Goal: Task Accomplishment & Management: Use online tool/utility

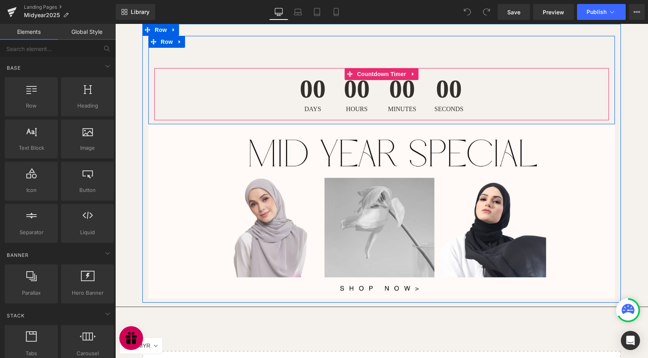
click at [360, 82] on span "00" at bounding box center [357, 91] width 26 height 30
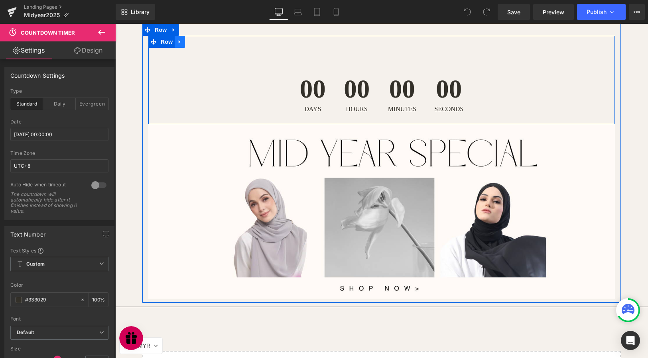
click at [179, 41] on icon at bounding box center [180, 42] width 2 height 4
click at [202, 43] on icon at bounding box center [201, 42] width 6 height 6
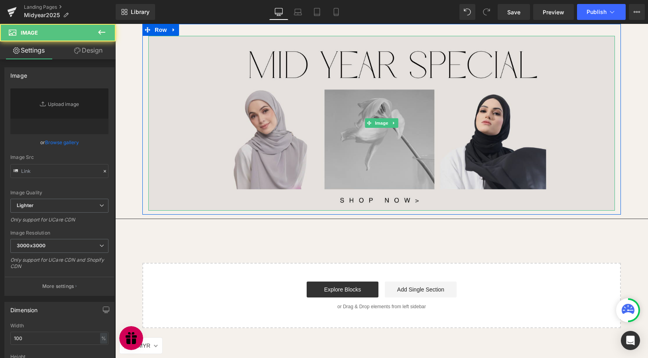
type input "[URL][DOMAIN_NAME]"
click at [394, 159] on img at bounding box center [381, 123] width 466 height 175
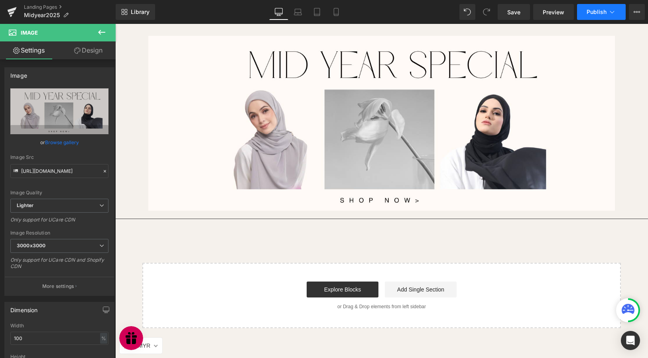
click at [591, 12] on span "Publish" at bounding box center [596, 12] width 20 height 6
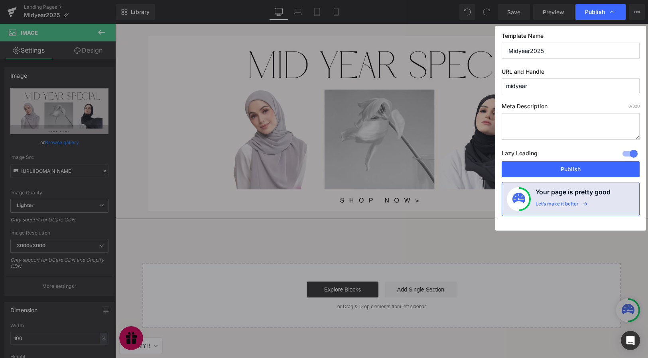
drag, startPoint x: 535, startPoint y: 86, endPoint x: 498, endPoint y: 82, distance: 37.7
click at [498, 82] on div "Template Name Midyear2025 URL and Handle midyear Meta Description 0 /320 Lazy L…" at bounding box center [570, 128] width 151 height 205
type input "ttpage"
click at [560, 166] on button "Publish" at bounding box center [570, 169] width 138 height 16
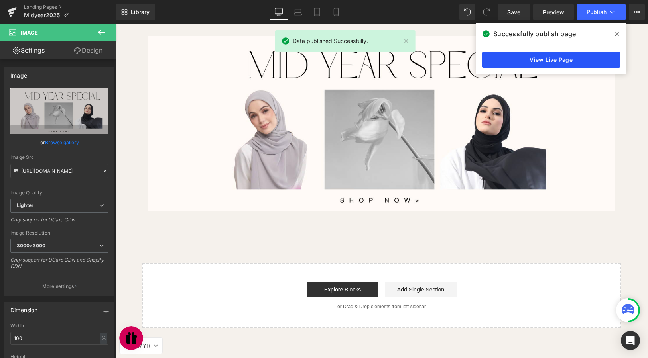
click at [581, 54] on link "View Live Page" at bounding box center [551, 60] width 138 height 16
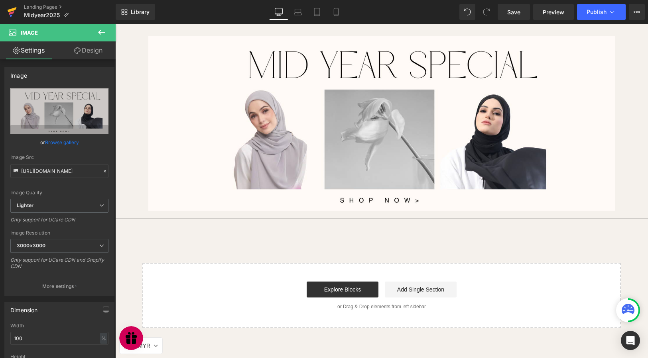
click at [15, 13] on icon at bounding box center [12, 12] width 10 height 20
